Goal: Find specific page/section: Find specific page/section

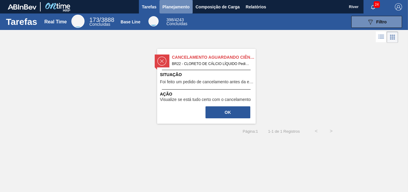
click at [177, 6] on span "Planejamento" at bounding box center [176, 6] width 27 height 7
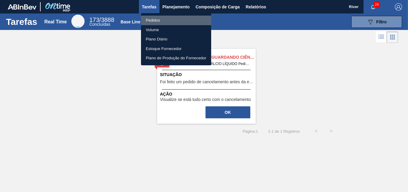
click at [152, 20] on li "Pedidos" at bounding box center [176, 21] width 70 height 10
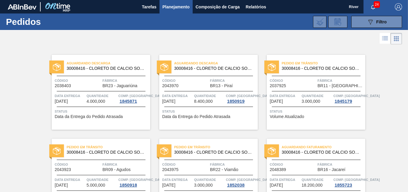
click at [180, 7] on span "Planejamento" at bounding box center [176, 6] width 27 height 7
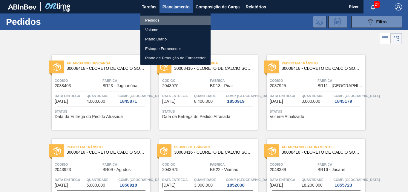
click at [152, 20] on li "Pedidos" at bounding box center [176, 21] width 70 height 10
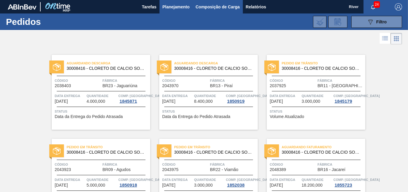
click at [216, 7] on span "Composição de Carga" at bounding box center [218, 6] width 44 height 7
